Goal: Task Accomplishment & Management: Complete application form

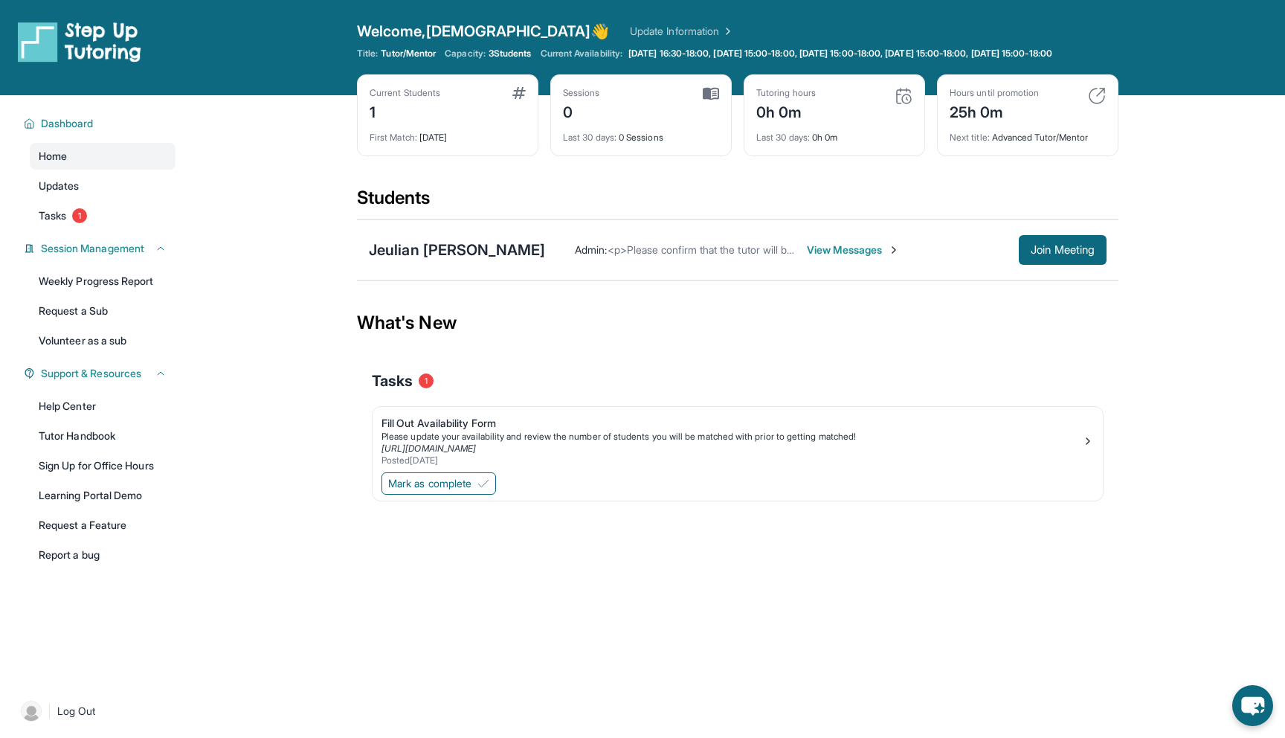
click at [831, 257] on span "View Messages" at bounding box center [853, 249] width 93 height 15
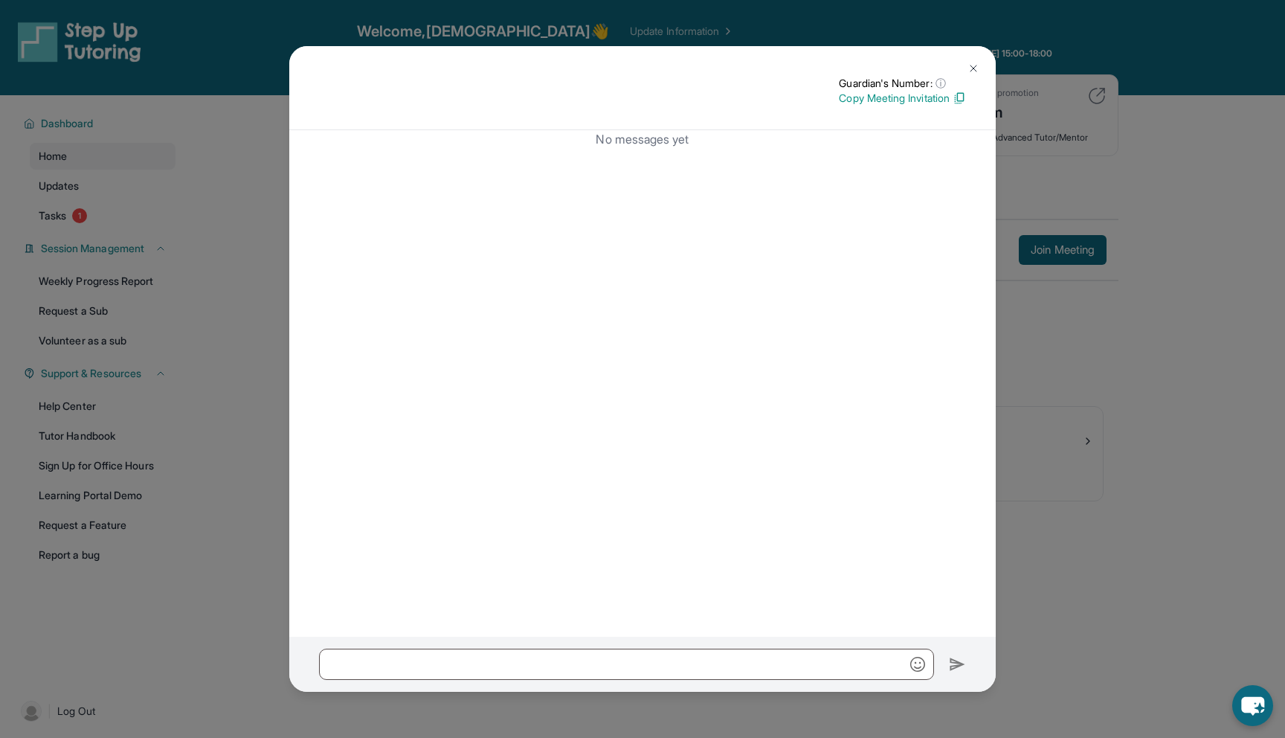
click at [968, 67] on img at bounding box center [974, 68] width 12 height 12
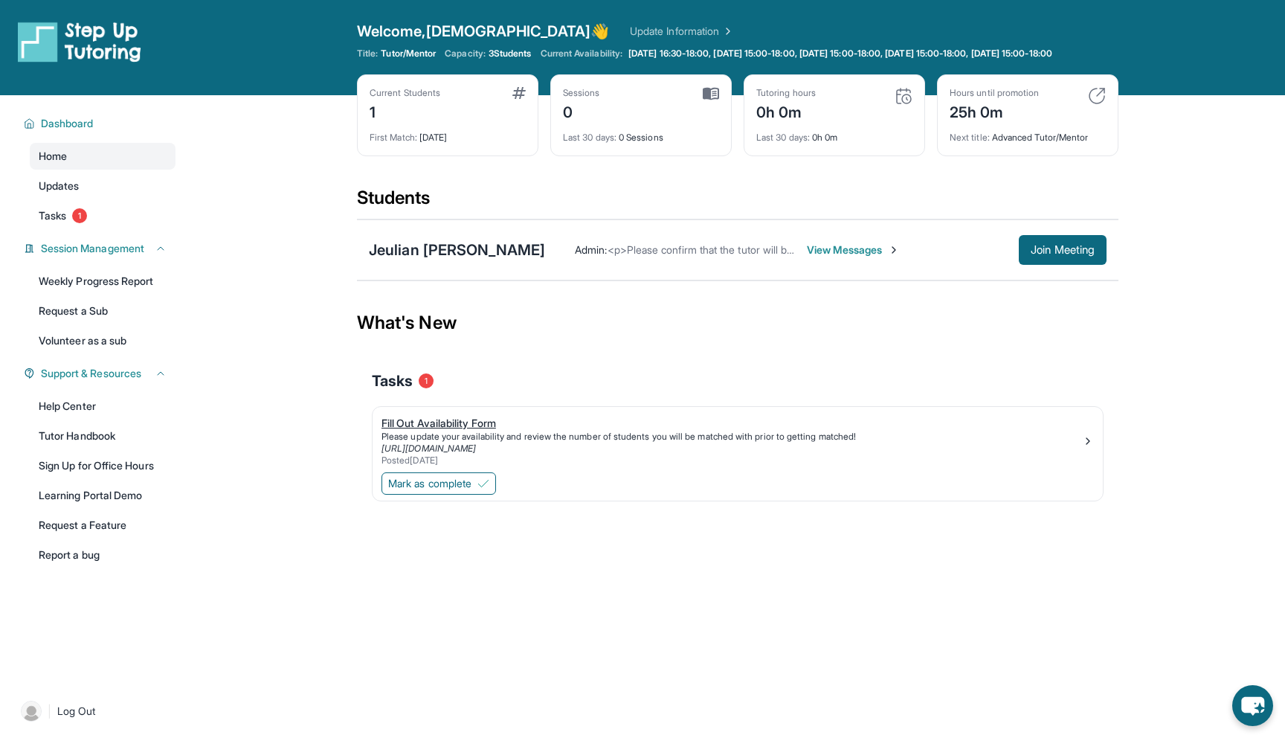
click at [437, 431] on div "Fill Out Availability Form" at bounding box center [732, 423] width 701 height 15
click at [439, 427] on div "Fill Out Availability Form" at bounding box center [732, 423] width 701 height 15
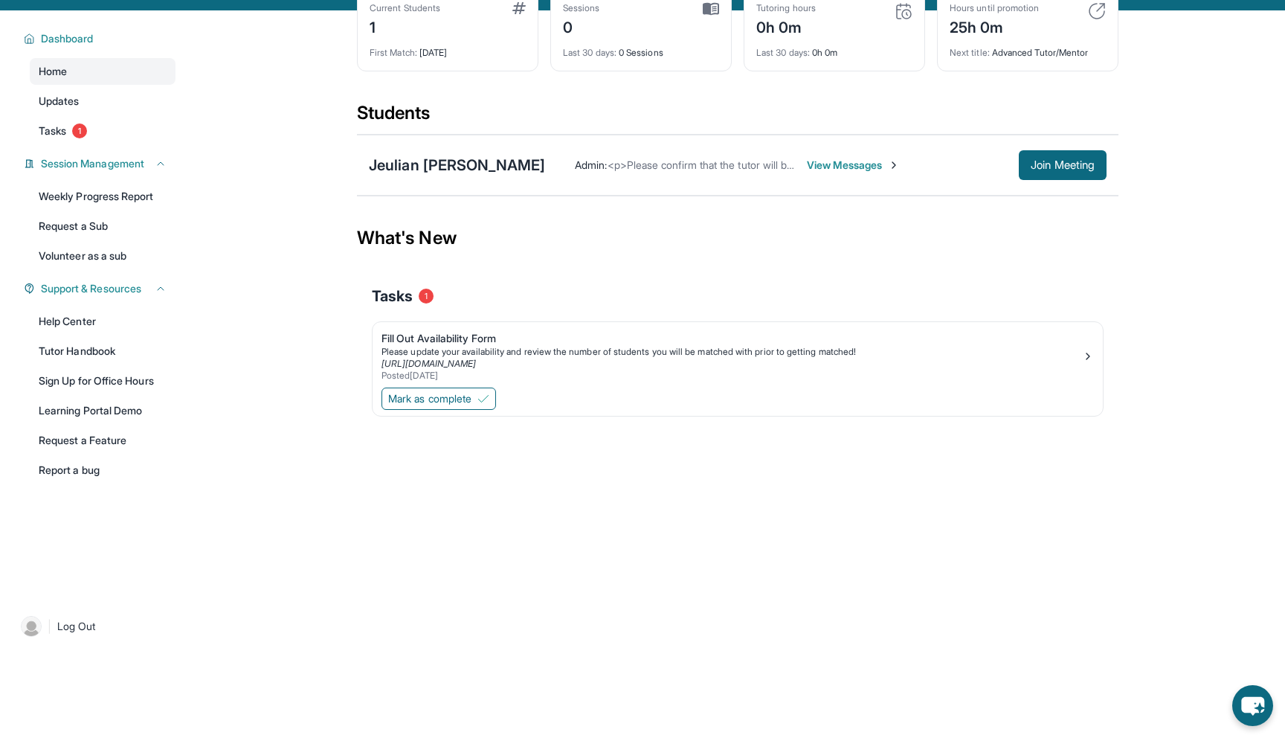
scroll to position [107, 0]
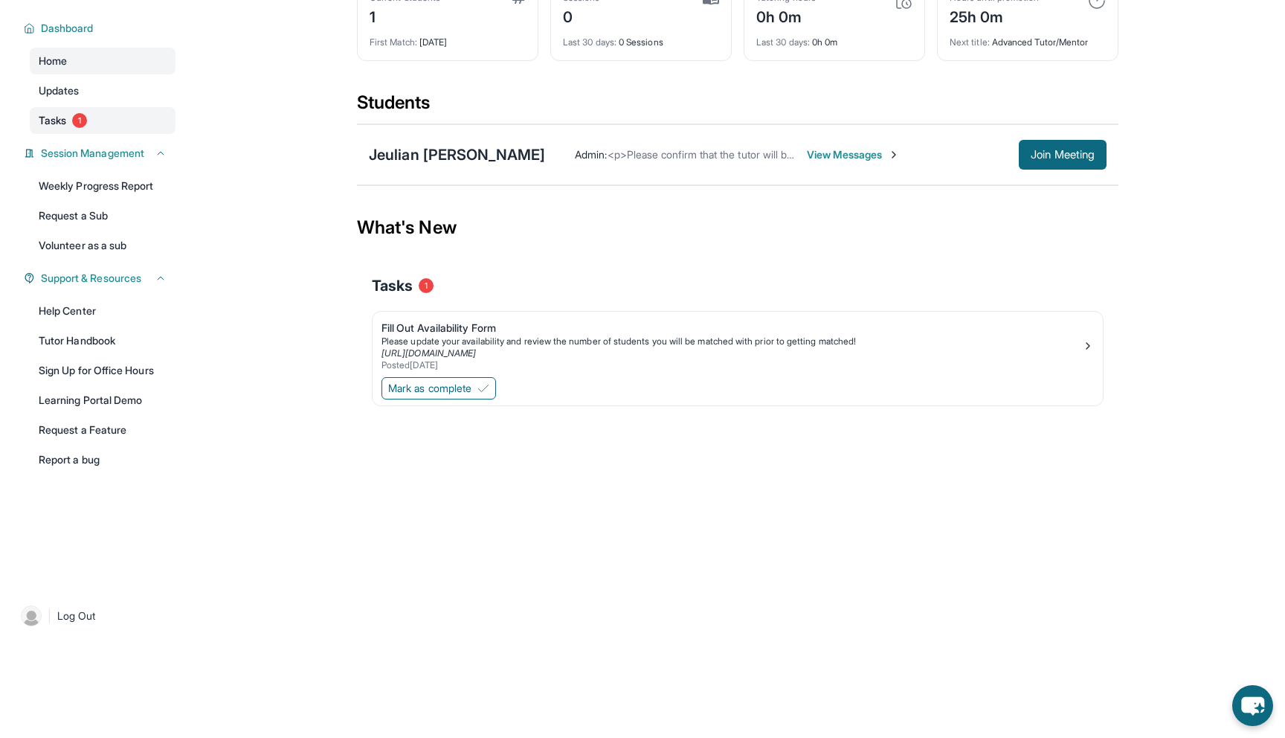
click at [51, 115] on span "Tasks" at bounding box center [53, 120] width 28 height 15
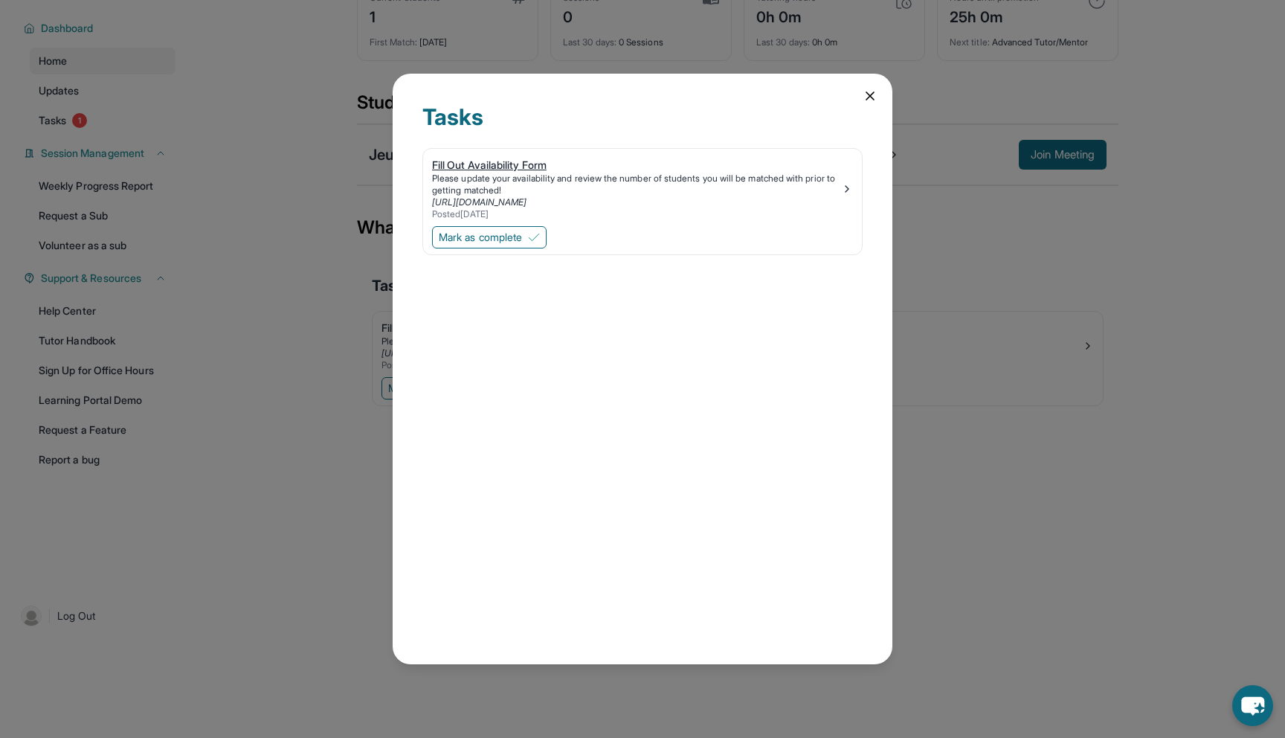
click at [527, 202] on link "https://form.stepuptutoring.org/sYYWG2" at bounding box center [479, 201] width 94 height 11
click at [522, 234] on span "Mark as complete" at bounding box center [480, 237] width 83 height 15
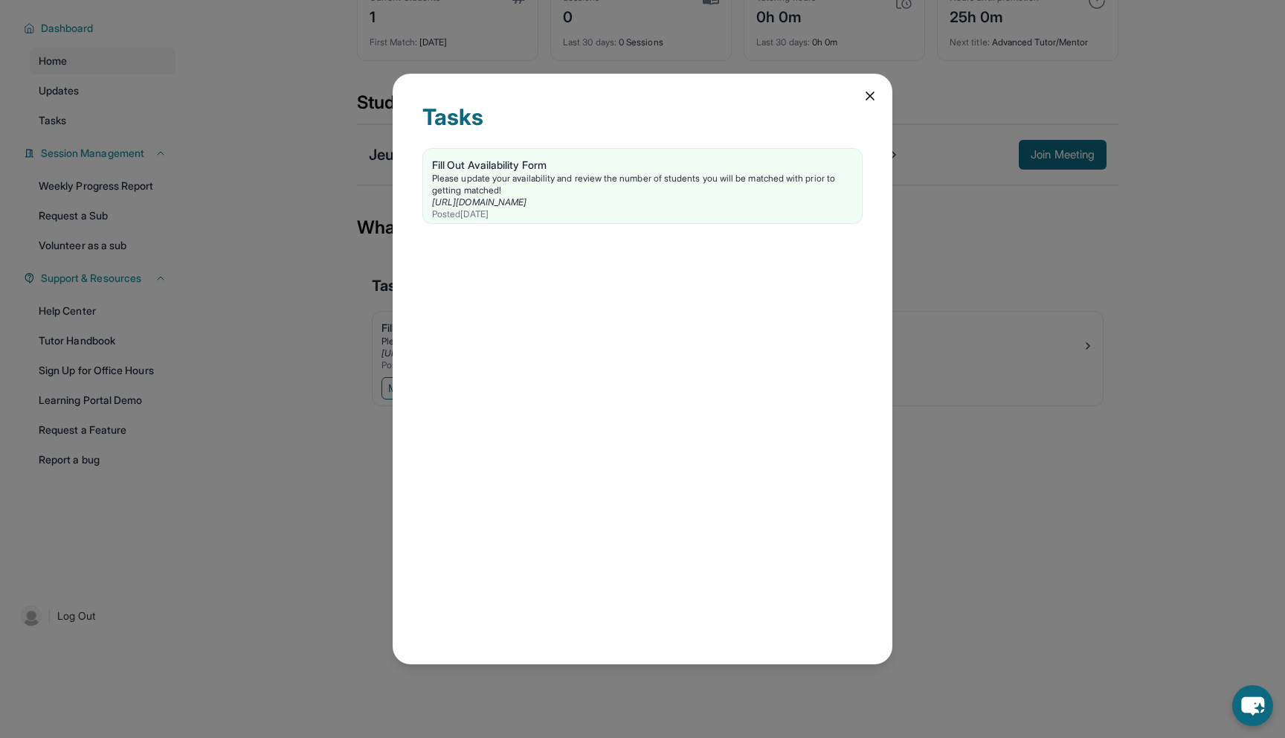
click at [864, 98] on icon at bounding box center [870, 95] width 15 height 15
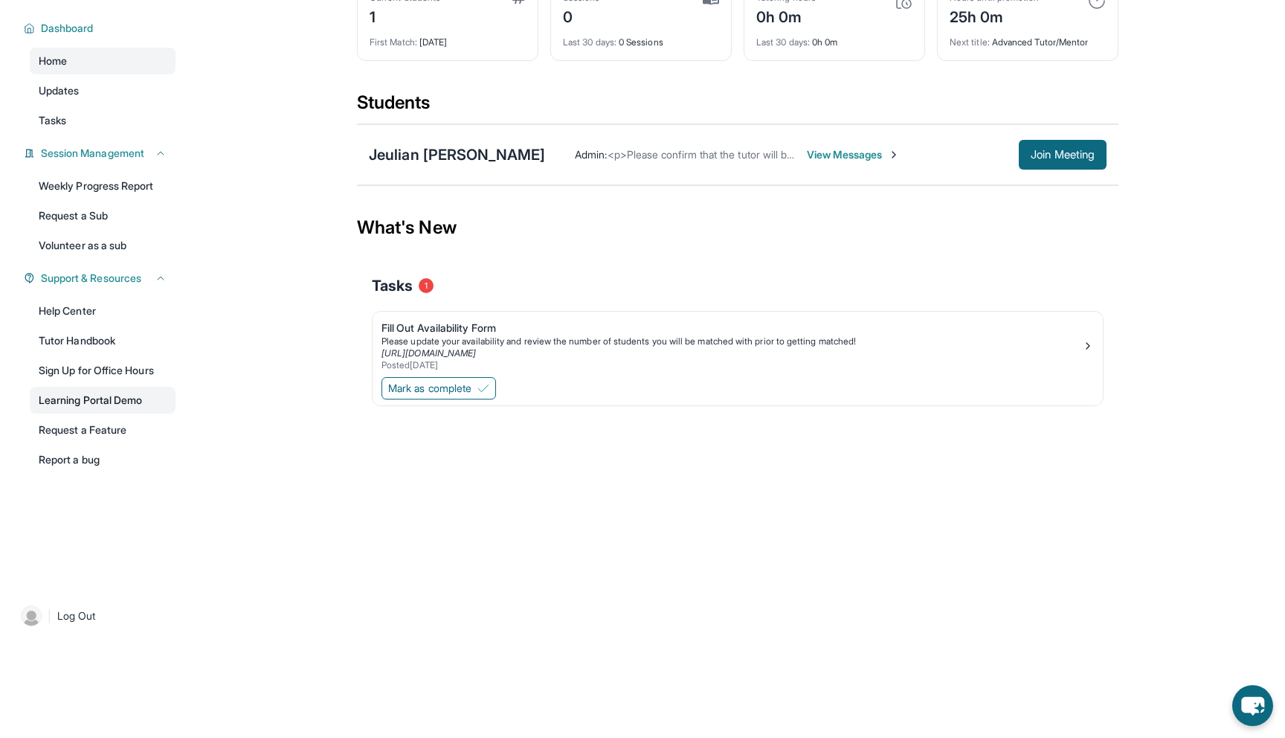
scroll to position [75, 0]
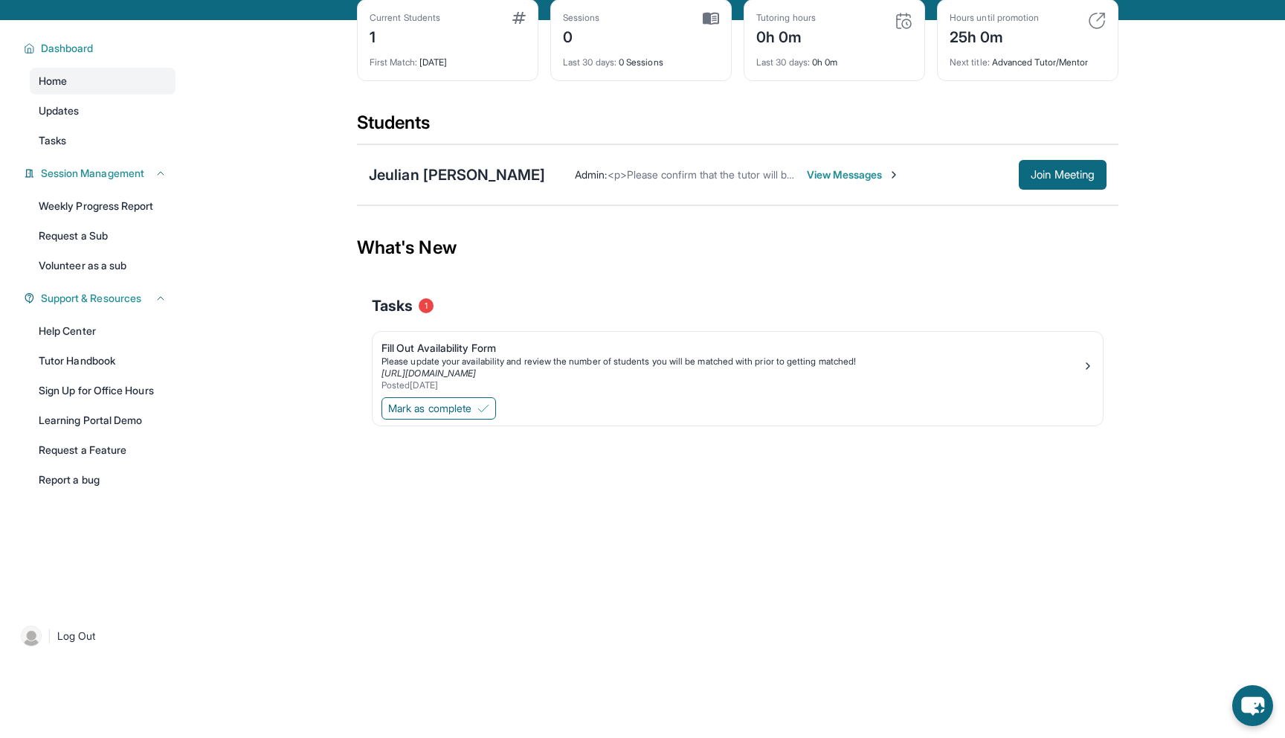
click at [764, 181] on span "<p>Please confirm that the tutor will be able to attend your first assigned mee…" at bounding box center [876, 174] width 537 height 13
click at [756, 181] on span "<p>Please confirm that the tutor will be able to attend your first assigned mee…" at bounding box center [876, 174] width 537 height 13
click at [820, 182] on span "View Messages" at bounding box center [853, 174] width 93 height 15
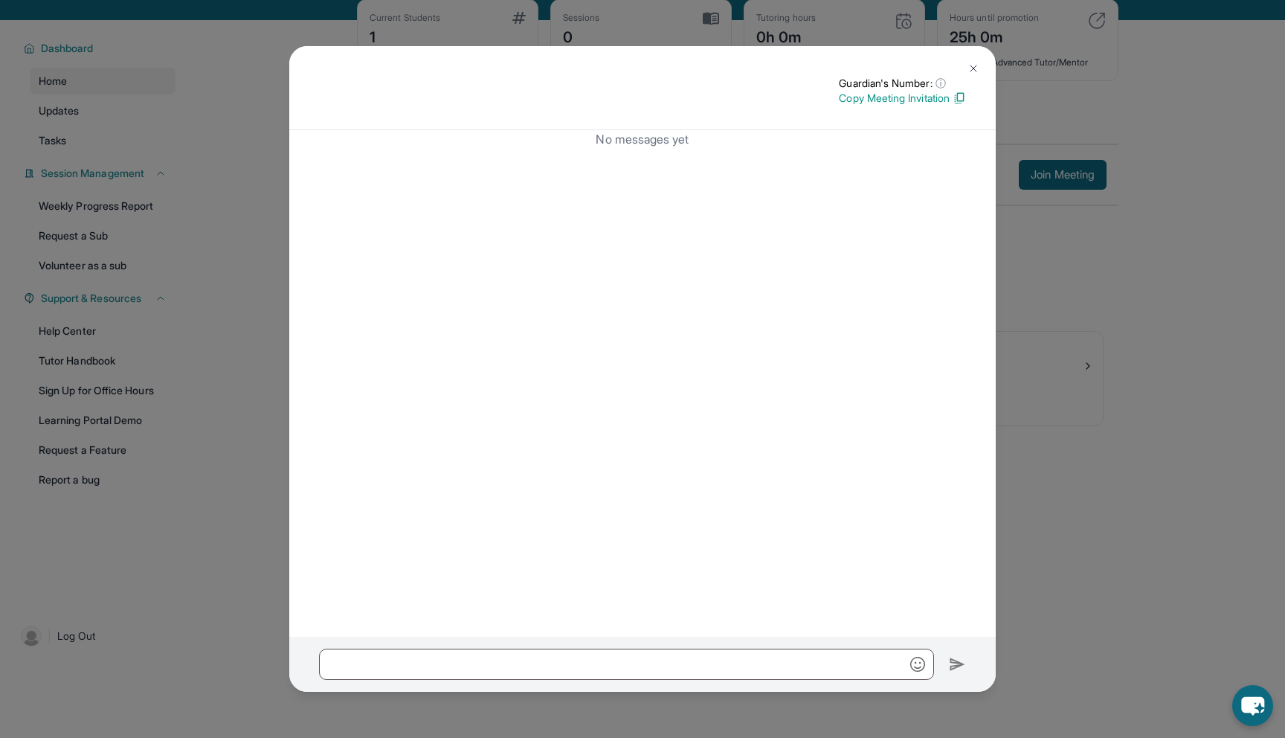
scroll to position [107, 0]
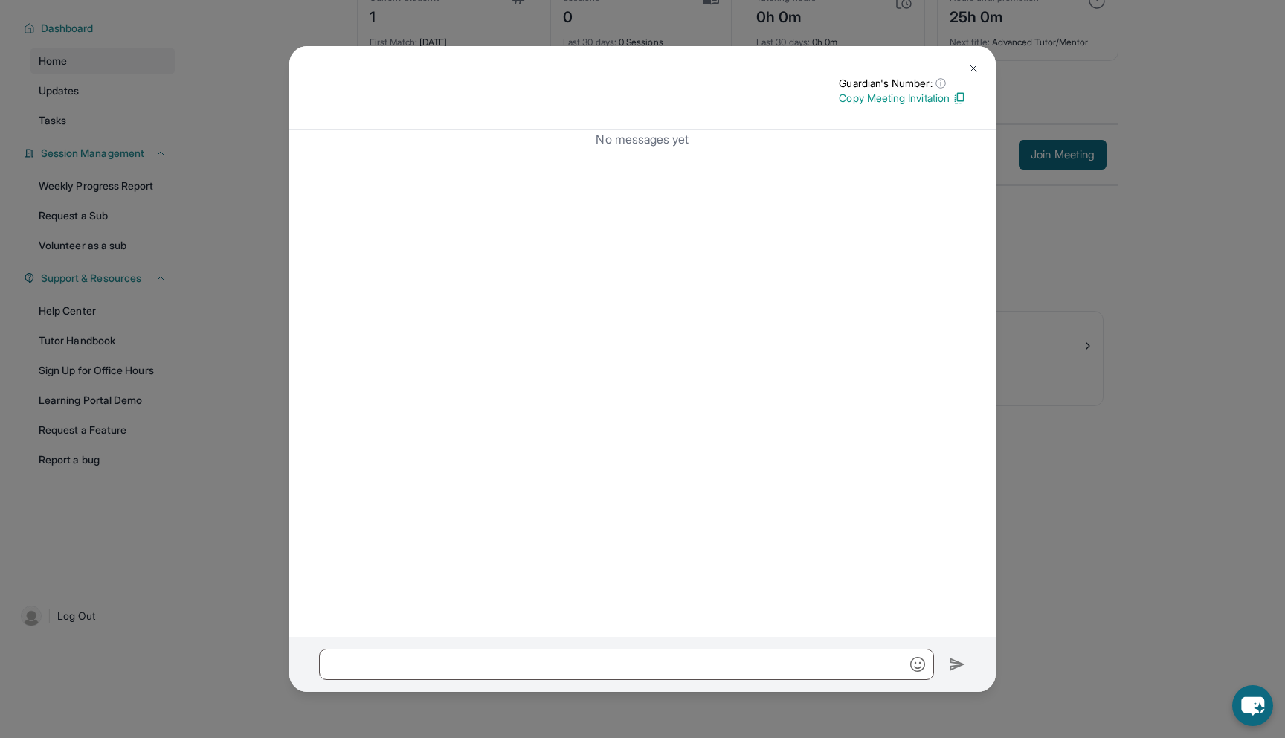
click at [981, 70] on button at bounding box center [974, 69] width 30 height 30
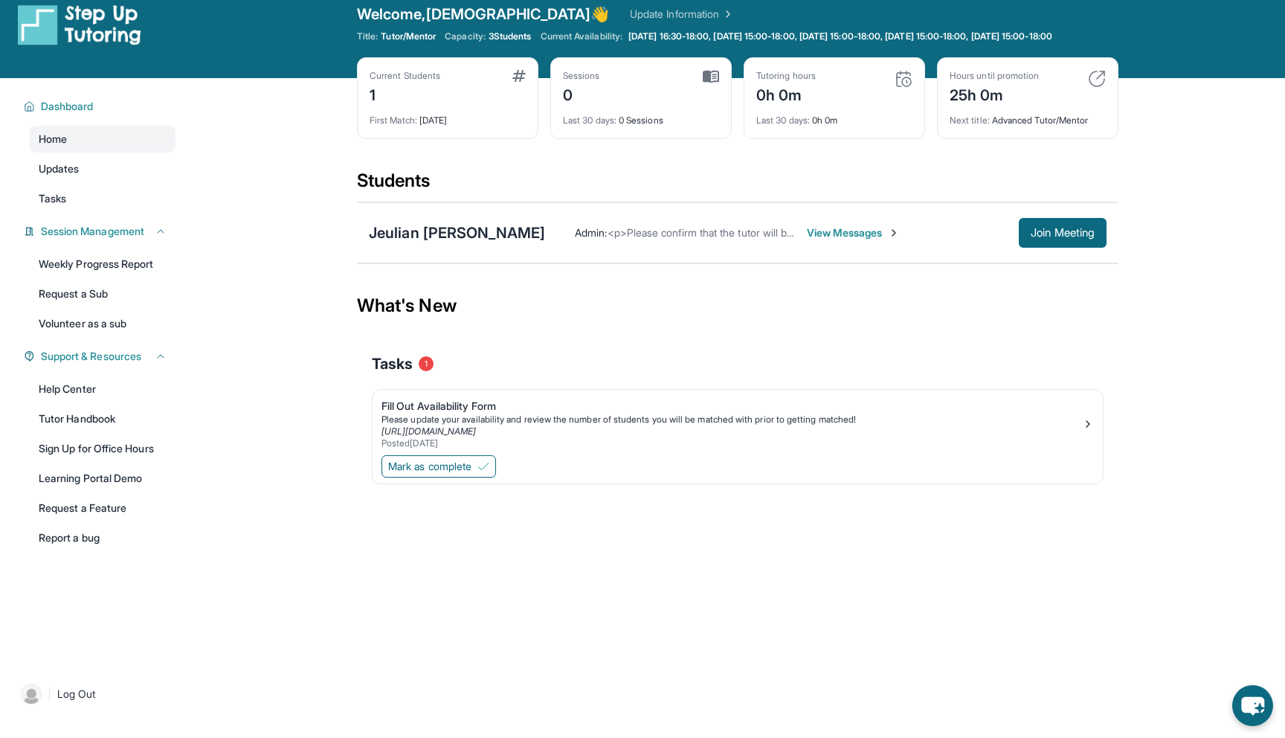
scroll to position [0, 0]
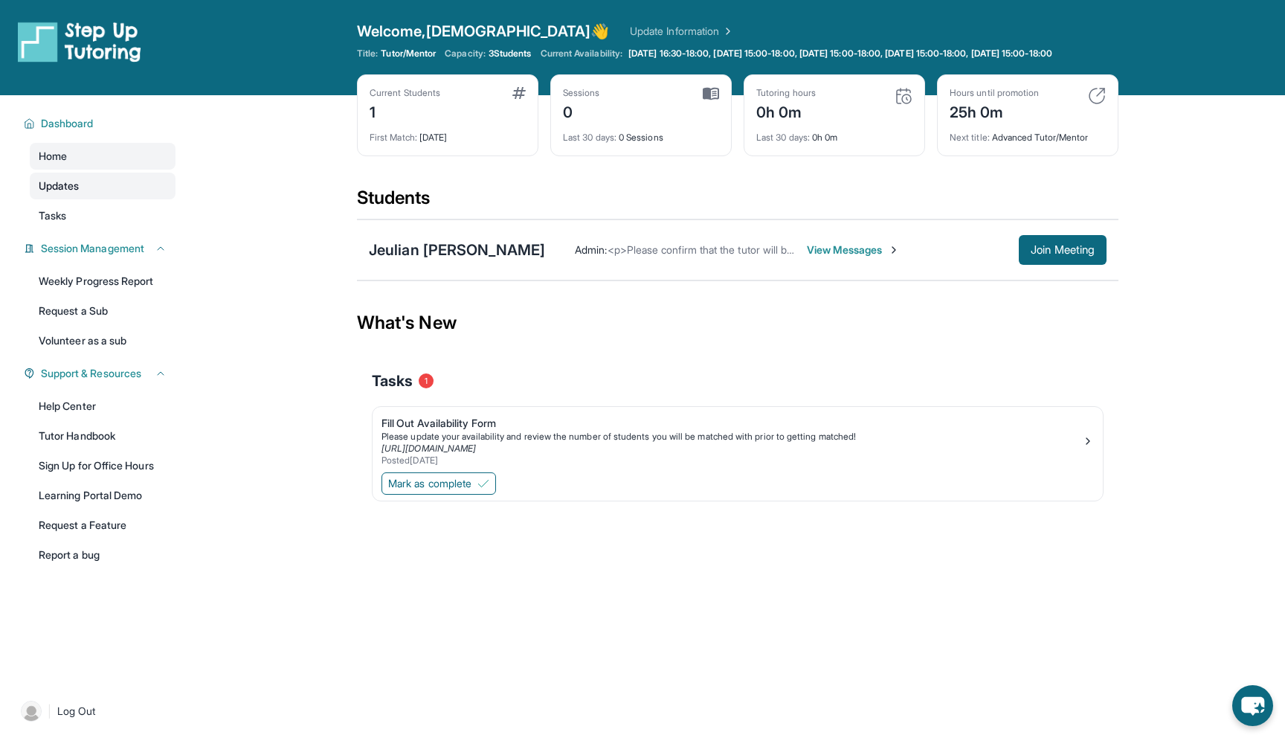
click at [74, 199] on link "Updates" at bounding box center [103, 186] width 146 height 27
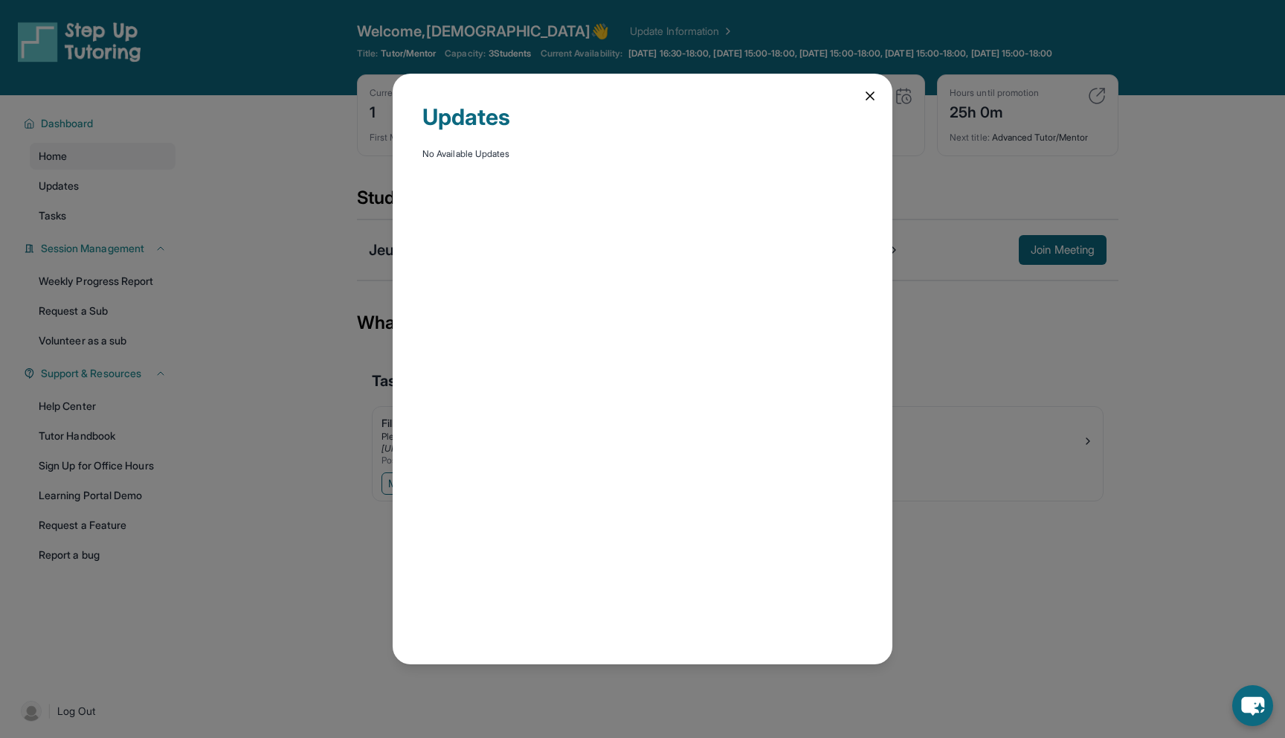
click at [870, 93] on icon at bounding box center [870, 95] width 15 height 15
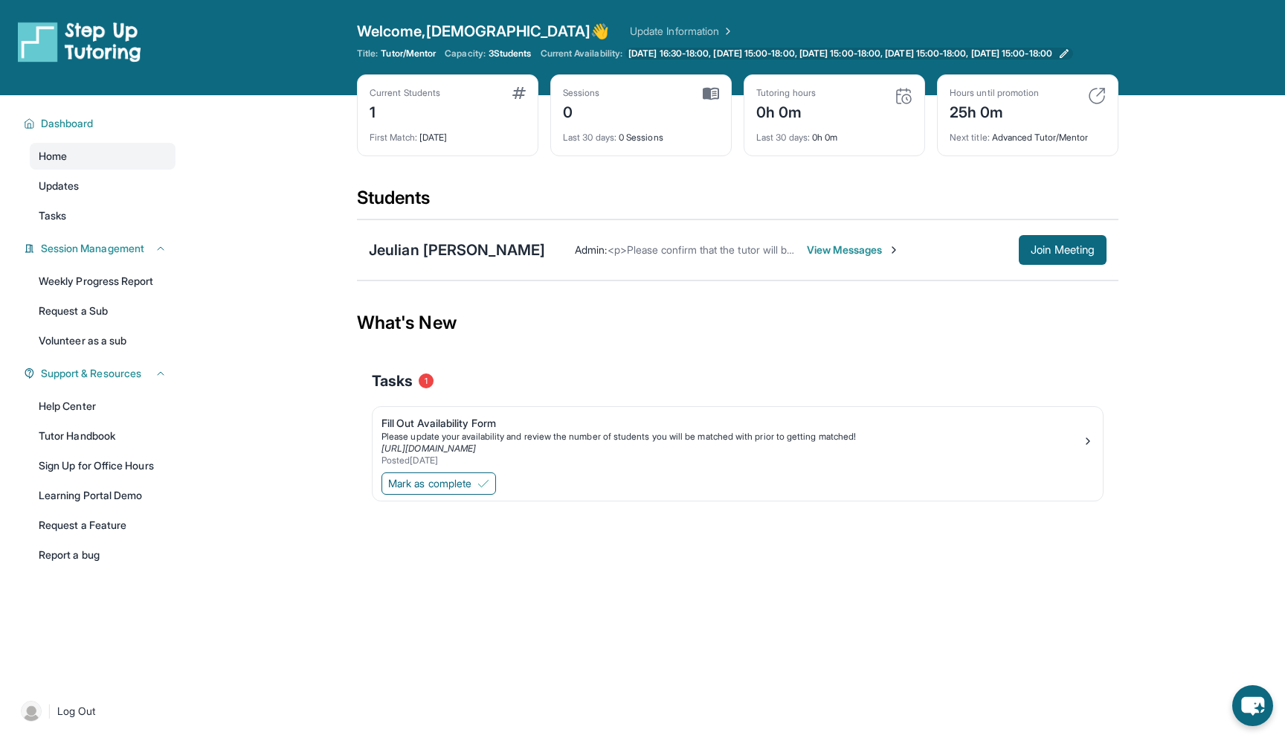
click at [718, 59] on span "Monday 16:30-18:00, Tuesday 15:00-18:00, Wednesday 15:00-18:00, Thursday 15:00-…" at bounding box center [840, 54] width 424 height 12
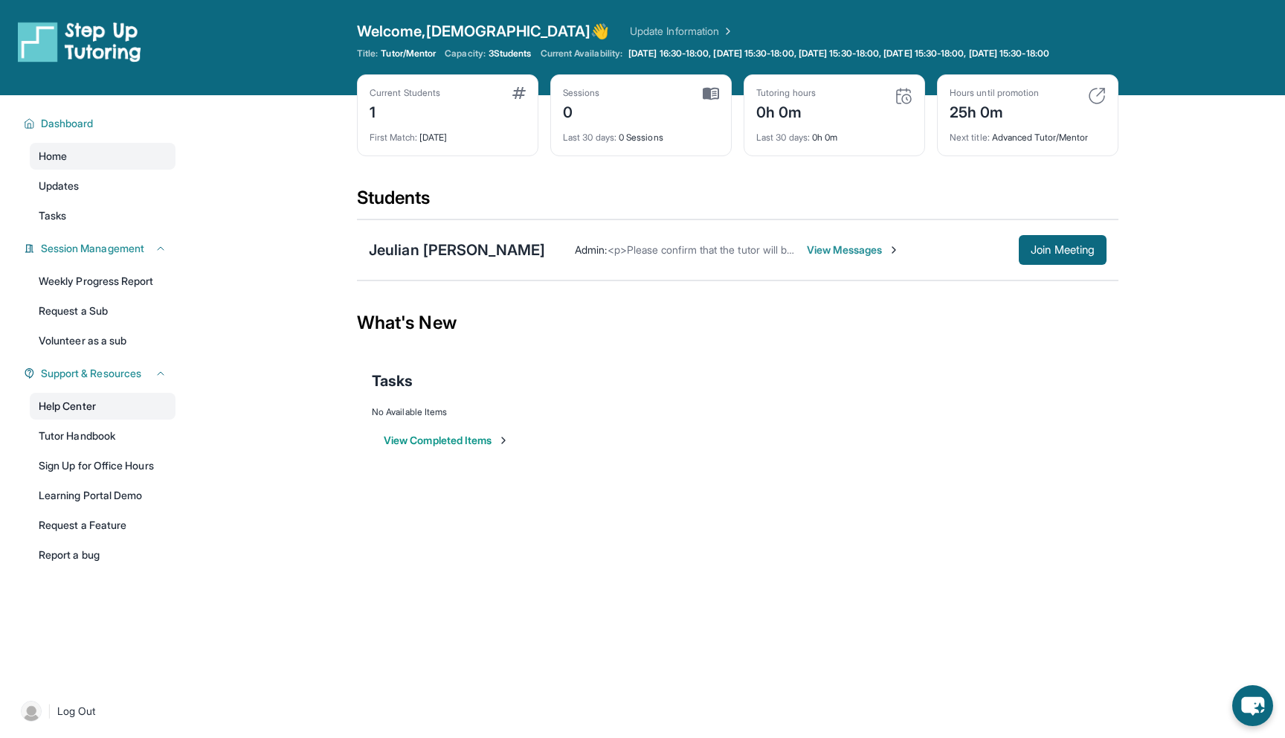
click at [82, 418] on link "Help Center" at bounding box center [103, 406] width 146 height 27
click at [114, 256] on span "Session Management" at bounding box center [92, 248] width 103 height 15
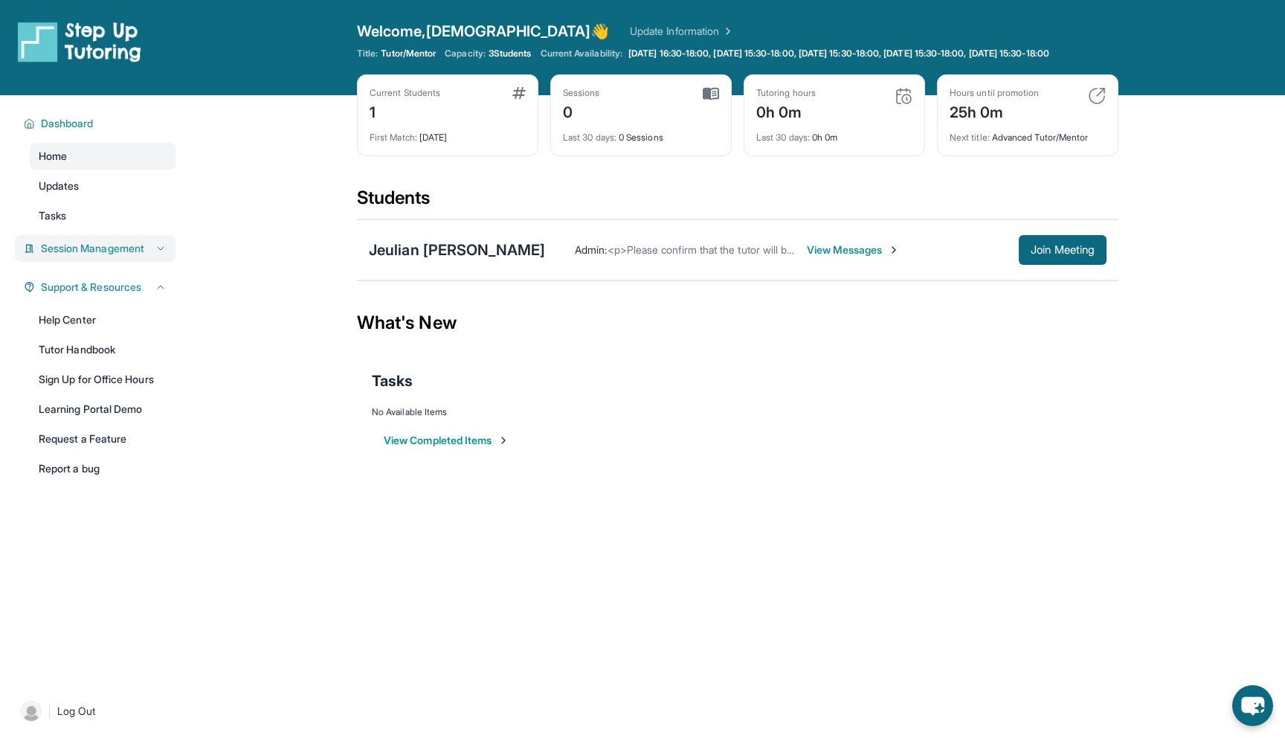
click at [114, 256] on span "Session Management" at bounding box center [92, 248] width 103 height 15
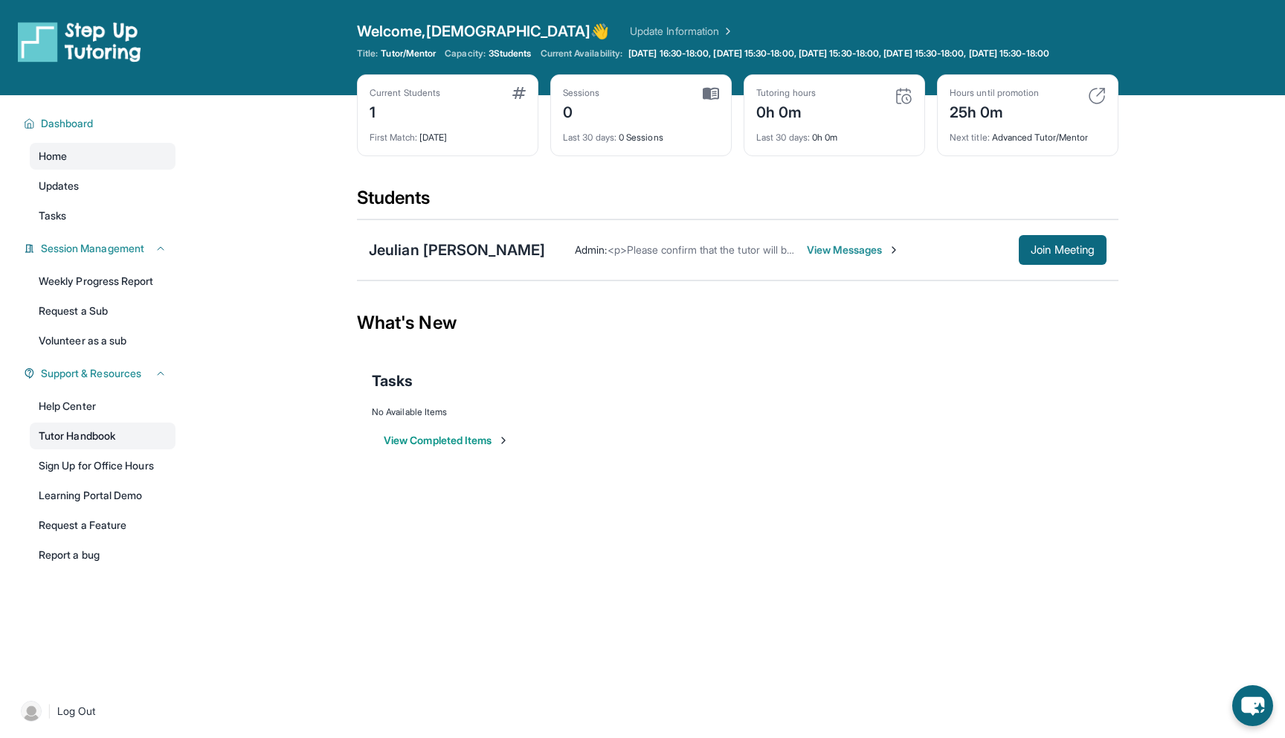
click at [132, 438] on link "Tutor Handbook" at bounding box center [103, 435] width 146 height 27
